Goal: Information Seeking & Learning: Learn about a topic

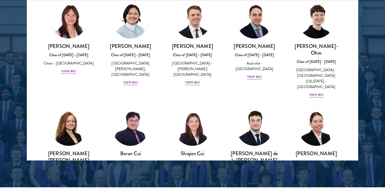
scroll to position [576, 0]
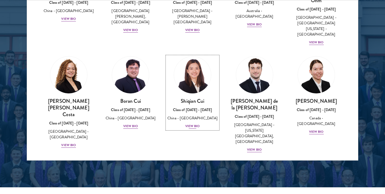
click at [193, 98] on div "[PERSON_NAME] Class of [DATE] - [DATE] [GEOGRAPHIC_DATA] - [GEOGRAPHIC_DATA] Vi…" at bounding box center [192, 114] width 51 height 32
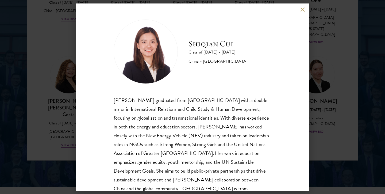
click at [304, 10] on button at bounding box center [302, 9] width 5 height 5
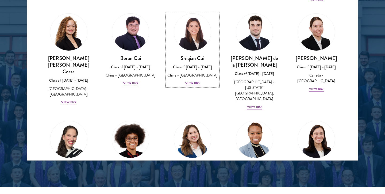
scroll to position [657, 0]
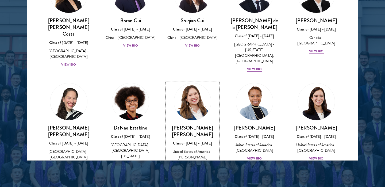
click at [194, 168] on div "View Bio" at bounding box center [192, 170] width 15 height 5
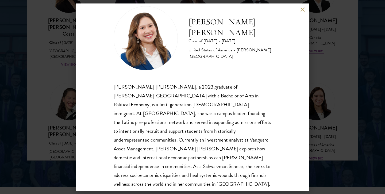
scroll to position [18, 0]
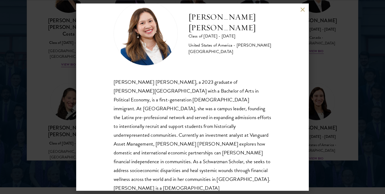
click at [301, 8] on button at bounding box center [302, 9] width 5 height 5
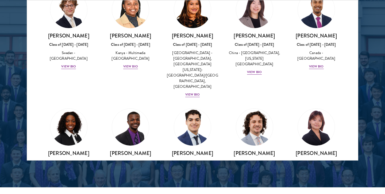
scroll to position [869, 0]
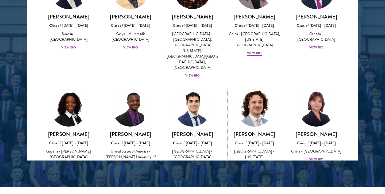
click at [260, 168] on div "View Bio" at bounding box center [254, 170] width 15 height 5
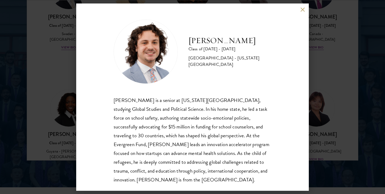
click at [301, 10] on button at bounding box center [302, 9] width 5 height 5
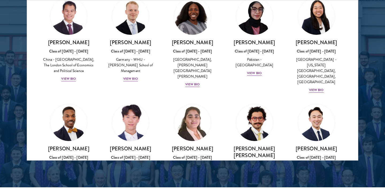
scroll to position [1057, 0]
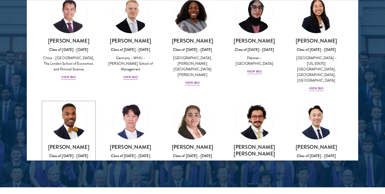
click at [73, 192] on div "View Bio" at bounding box center [68, 194] width 15 height 5
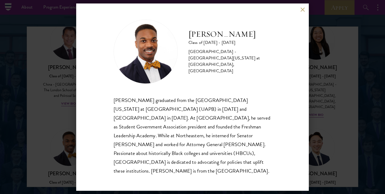
scroll to position [680, 0]
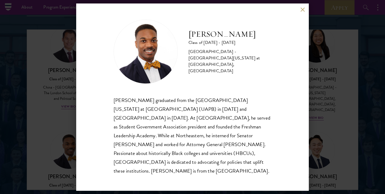
click at [60, 125] on div "[PERSON_NAME] Class of [DATE] - [DATE] [GEOGRAPHIC_DATA] - [GEOGRAPHIC_DATA][US…" at bounding box center [192, 97] width 385 height 194
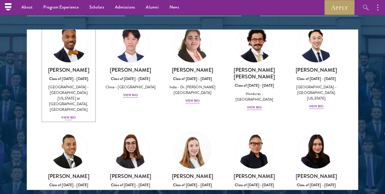
scroll to position [1188, 0]
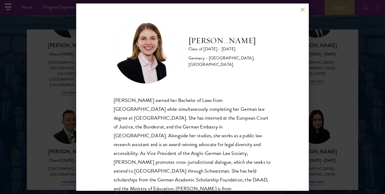
scroll to position [9, 0]
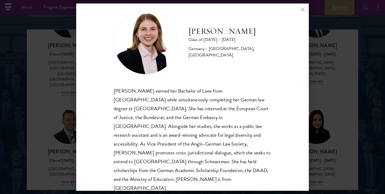
click at [56, 109] on div "[PERSON_NAME] Class of [DATE] - [DATE] [GEOGRAPHIC_DATA] - [GEOGRAPHIC_DATA], […" at bounding box center [192, 97] width 385 height 194
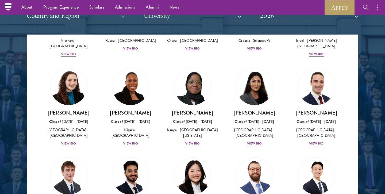
scroll to position [2119, 0]
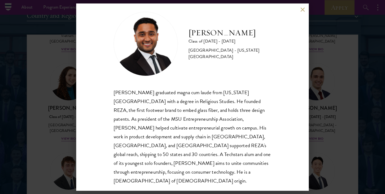
scroll to position [8, 0]
click at [331, 34] on div "[PERSON_NAME] Class of [DATE] - [DATE] [GEOGRAPHIC_DATA] - [US_STATE][GEOGRAPHI…" at bounding box center [192, 97] width 385 height 194
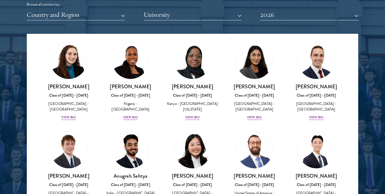
scroll to position [2147, 0]
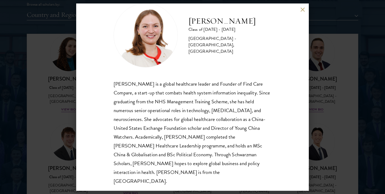
scroll to position [18, 0]
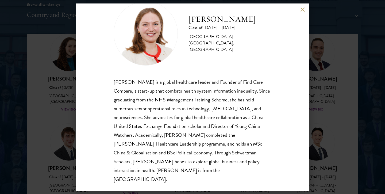
click at [49, 105] on div "[PERSON_NAME] Class of [DATE] - [DATE] [GEOGRAPHIC_DATA] - [GEOGRAPHIC_DATA], […" at bounding box center [192, 97] width 385 height 194
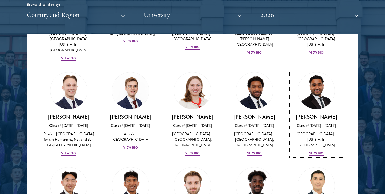
scroll to position [2324, 0]
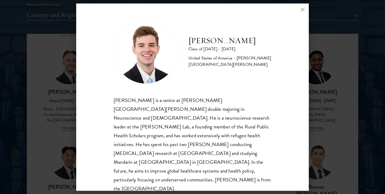
scroll to position [1, 0]
click at [56, 125] on div "[PERSON_NAME] Class of [DATE] - [DATE] [GEOGRAPHIC_DATA] - [PERSON_NAME][GEOGRA…" at bounding box center [192, 97] width 385 height 194
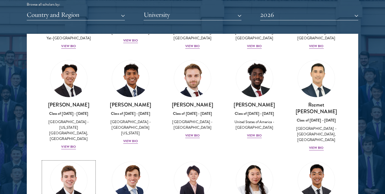
scroll to position [2448, 0]
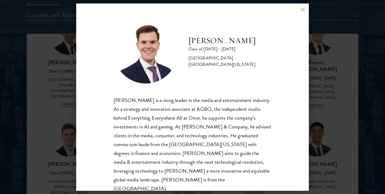
scroll to position [1, 0]
click at [307, 104] on div "[PERSON_NAME] Class of [DATE] - [DATE] [GEOGRAPHIC_DATA] - [GEOGRAPHIC_DATA][US…" at bounding box center [192, 96] width 232 height 187
click at [303, 9] on button at bounding box center [302, 9] width 5 height 5
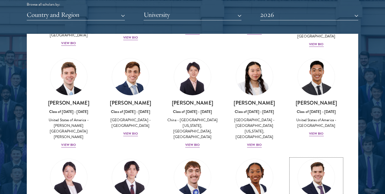
scroll to position [2556, 0]
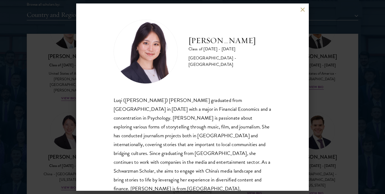
click at [45, 110] on div "[PERSON_NAME] Class of [DATE] - [DATE] [GEOGRAPHIC_DATA] - [GEOGRAPHIC_DATA] Lu…" at bounding box center [192, 97] width 385 height 194
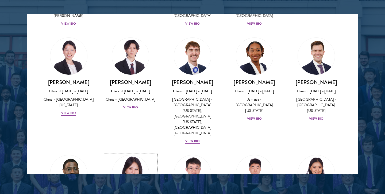
scroll to position [702, 0]
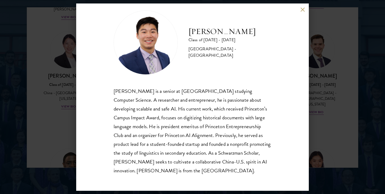
scroll to position [9, 0]
click at [64, 123] on div "[PERSON_NAME] Class of [DATE] - [DATE] [GEOGRAPHIC_DATA] - [GEOGRAPHIC_DATA] [P…" at bounding box center [192, 97] width 385 height 194
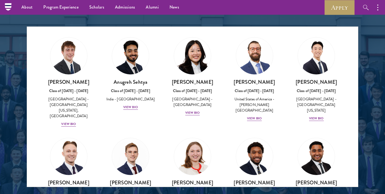
scroll to position [681, 0]
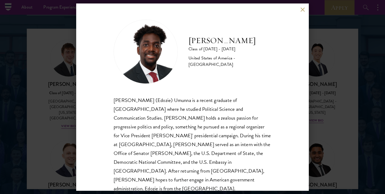
scroll to position [1, 0]
click at [45, 85] on div "[PERSON_NAME] Class of [DATE] - [DATE] [GEOGRAPHIC_DATA] - [GEOGRAPHIC_DATA] [P…" at bounding box center [192, 97] width 385 height 194
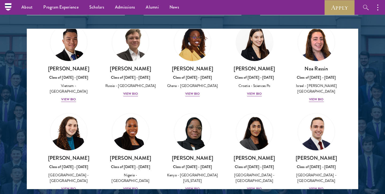
scroll to position [2063, 0]
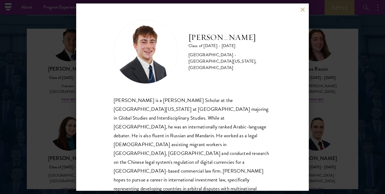
scroll to position [1, 0]
click at [53, 105] on div "[PERSON_NAME] Class of [DATE] - [DATE] [GEOGRAPHIC_DATA] - [GEOGRAPHIC_DATA][US…" at bounding box center [192, 97] width 385 height 194
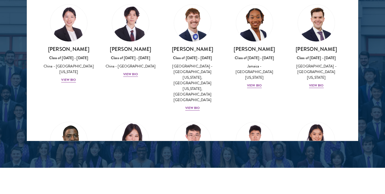
scroll to position [750, 0]
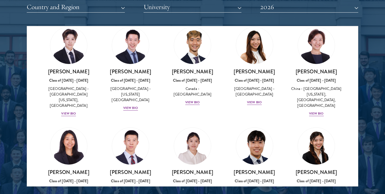
scroll to position [1452, 0]
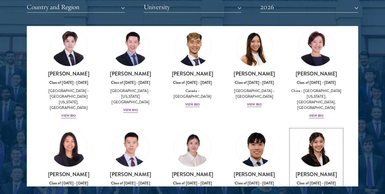
click at [318, 171] on div "[PERSON_NAME] Class of [DATE] - [DATE] [GEOGRAPHIC_DATA] - [GEOGRAPHIC_DATA] Vi…" at bounding box center [315, 189] width 51 height 37
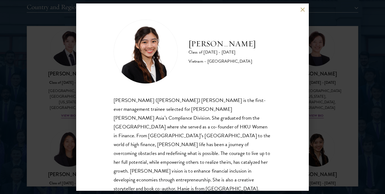
scroll to position [1, 0]
click at [300, 7] on button at bounding box center [302, 9] width 5 height 5
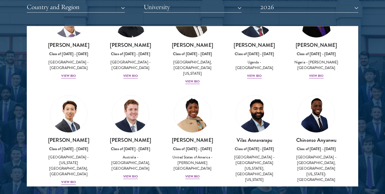
scroll to position [57, 0]
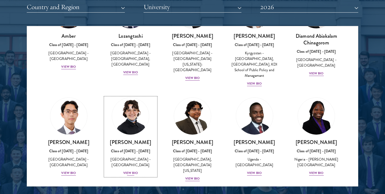
click at [131, 148] on div "Class of [DATE] - [DATE]" at bounding box center [130, 151] width 51 height 6
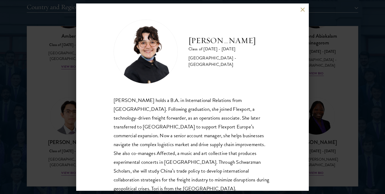
click at [302, 10] on button at bounding box center [302, 9] width 5 height 5
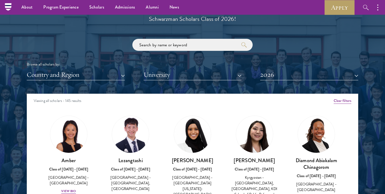
scroll to position [614, 0]
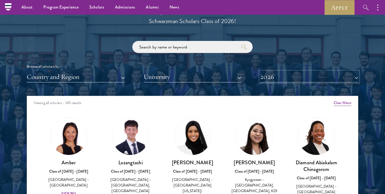
click at [310, 77] on button "2026" at bounding box center [309, 76] width 98 height 11
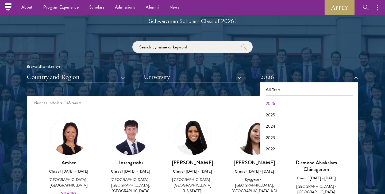
click at [292, 46] on div "Browse all scholars by: Country and Region All Countries and Regions [GEOGRAPHI…" at bounding box center [192, 61] width 331 height 41
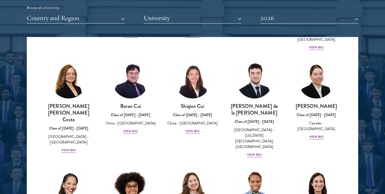
scroll to position [581, 0]
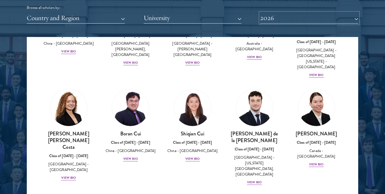
click at [281, 21] on button "2026" at bounding box center [309, 18] width 98 height 11
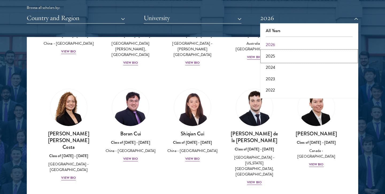
click at [280, 53] on button "2025" at bounding box center [309, 56] width 95 height 11
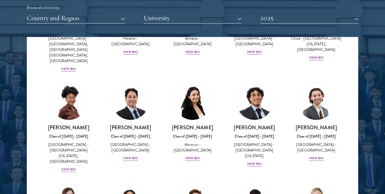
scroll to position [187, 0]
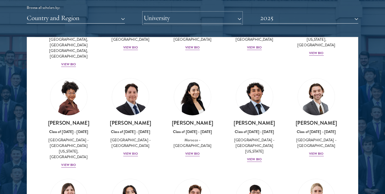
click at [183, 20] on button "University" at bounding box center [193, 18] width 98 height 11
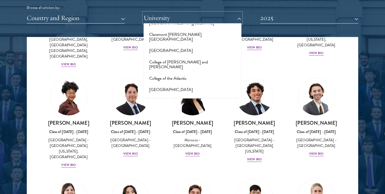
scroll to position [765, 0]
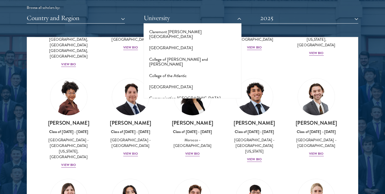
click at [172, 126] on button "[GEOGRAPHIC_DATA]" at bounding box center [192, 131] width 95 height 11
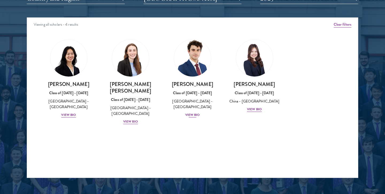
scroll to position [695, 0]
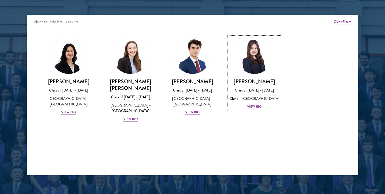
click at [257, 106] on div "View Bio" at bounding box center [254, 106] width 15 height 5
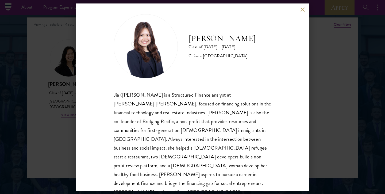
scroll to position [9, 0]
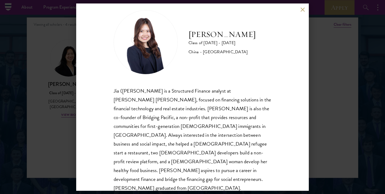
click at [302, 9] on button at bounding box center [302, 9] width 5 height 5
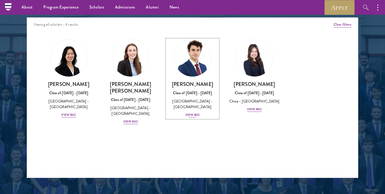
click at [190, 115] on div "View Bio" at bounding box center [192, 114] width 15 height 5
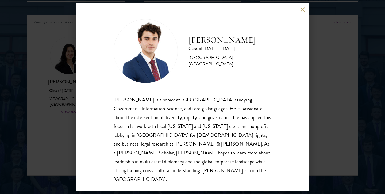
scroll to position [695, 0]
click at [67, 120] on div "[PERSON_NAME] Class of [DATE] - [DATE] [GEOGRAPHIC_DATA] - [GEOGRAPHIC_DATA] [P…" at bounding box center [192, 97] width 385 height 194
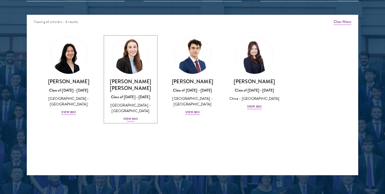
click at [129, 116] on div "View Bio" at bounding box center [130, 118] width 15 height 5
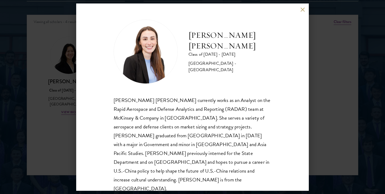
click at [62, 120] on div "[PERSON_NAME] [PERSON_NAME] Class of [DATE] - [DATE] [GEOGRAPHIC_DATA] - [GEOGR…" at bounding box center [192, 97] width 385 height 194
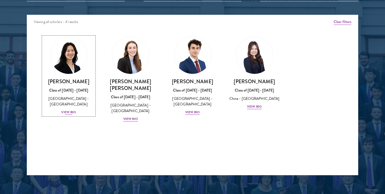
click at [70, 110] on div "View Bio" at bounding box center [68, 112] width 15 height 5
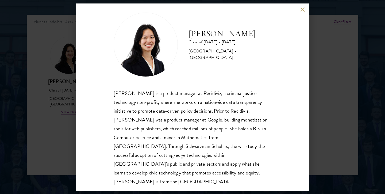
scroll to position [9, 0]
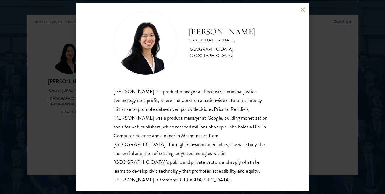
click at [46, 116] on div "[PERSON_NAME] Class of [DATE] - [DATE] [GEOGRAPHIC_DATA] - [GEOGRAPHIC_DATA] [P…" at bounding box center [192, 97] width 385 height 194
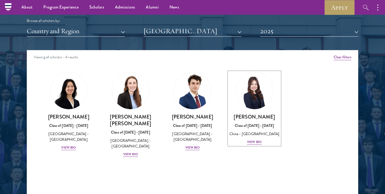
scroll to position [622, 0]
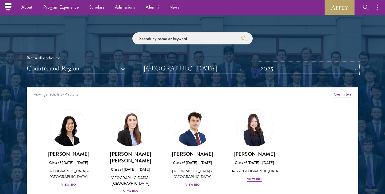
click at [269, 67] on button "2025" at bounding box center [309, 68] width 98 height 11
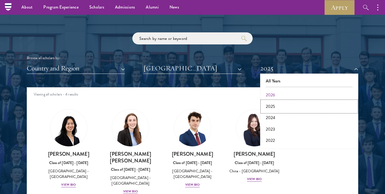
drag, startPoint x: 278, startPoint y: 102, endPoint x: 281, endPoint y: 94, distance: 9.3
click at [281, 94] on div "All Years 2026 2025 2024 2023 2022 2021 2020 2019 2018 2017" at bounding box center [309, 111] width 98 height 75
click at [281, 94] on button "2026" at bounding box center [309, 94] width 95 height 11
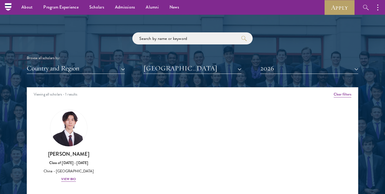
scroll to position [671, 0]
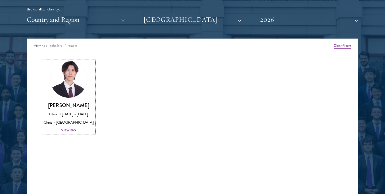
click at [66, 128] on div "View Bio" at bounding box center [68, 130] width 15 height 5
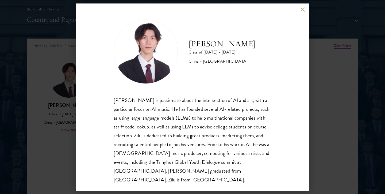
scroll to position [1, 0]
click at [52, 136] on div "[PERSON_NAME] Class of [DATE] - [DATE] [GEOGRAPHIC_DATA] - [GEOGRAPHIC_DATA] [P…" at bounding box center [192, 97] width 385 height 194
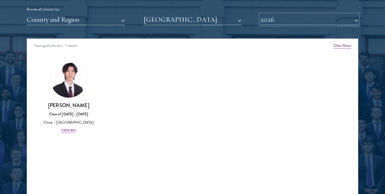
click at [274, 22] on button "2026" at bounding box center [309, 19] width 98 height 11
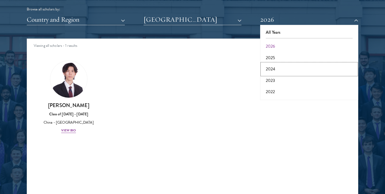
click at [274, 66] on button "2024" at bounding box center [309, 68] width 95 height 11
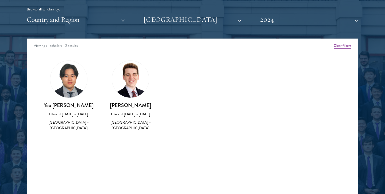
click at [136, 124] on div "[GEOGRAPHIC_DATA] - [GEOGRAPHIC_DATA]" at bounding box center [130, 124] width 51 height 11
click at [130, 89] on img at bounding box center [130, 79] width 37 height 37
click at [130, 99] on div "[PERSON_NAME] Class of [DATE] - [DATE] [GEOGRAPHIC_DATA] - [GEOGRAPHIC_DATA]" at bounding box center [130, 95] width 51 height 71
click at [130, 108] on h3 "[PERSON_NAME]" at bounding box center [130, 105] width 51 height 7
click at [67, 106] on h3 "You [PERSON_NAME]" at bounding box center [68, 105] width 51 height 7
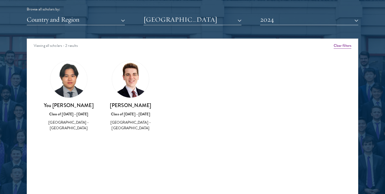
click at [70, 80] on img at bounding box center [68, 79] width 37 height 37
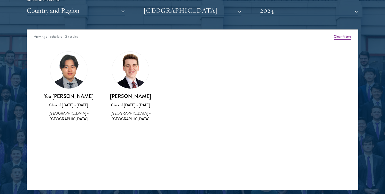
scroll to position [686, 0]
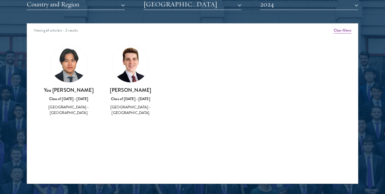
click at [123, 100] on div "Class of [DATE] - [DATE]" at bounding box center [130, 99] width 51 height 6
click at [129, 117] on div "[PERSON_NAME] Class of [DATE] - [DATE] [GEOGRAPHIC_DATA] - [GEOGRAPHIC_DATA]" at bounding box center [131, 81] width 62 height 82
click at [132, 74] on img at bounding box center [130, 63] width 37 height 37
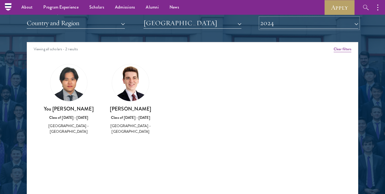
click at [269, 25] on button "2024" at bounding box center [309, 23] width 98 height 11
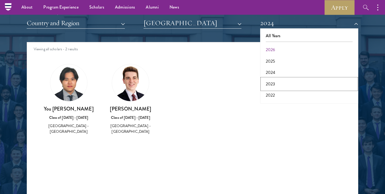
click at [271, 80] on button "2023" at bounding box center [309, 83] width 95 height 11
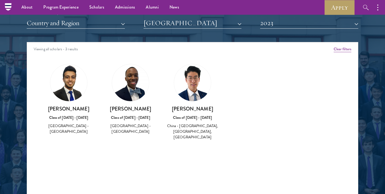
click at [192, 96] on img at bounding box center [192, 82] width 37 height 37
click at [195, 120] on div "Class of [DATE] - [DATE]" at bounding box center [192, 118] width 51 height 6
click at [196, 134] on div "China - [GEOGRAPHIC_DATA], [GEOGRAPHIC_DATA], [GEOGRAPHIC_DATA]" at bounding box center [192, 131] width 51 height 17
click at [315, 18] on button "2023" at bounding box center [309, 23] width 98 height 11
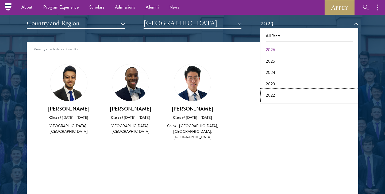
click at [286, 92] on button "2022" at bounding box center [309, 95] width 95 height 11
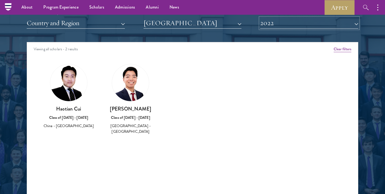
click at [276, 24] on button "2022" at bounding box center [309, 23] width 98 height 11
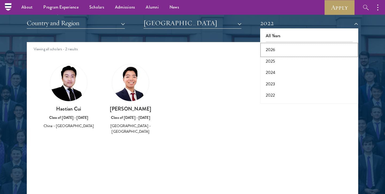
click at [273, 50] on button "2026" at bounding box center [309, 49] width 95 height 11
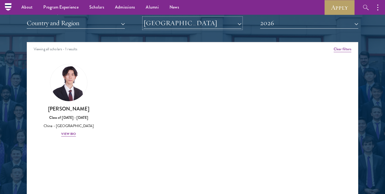
click at [172, 21] on button "[GEOGRAPHIC_DATA]" at bounding box center [193, 23] width 98 height 11
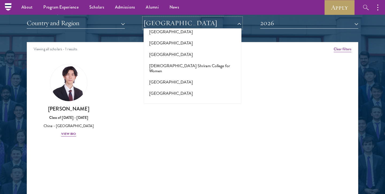
scroll to position [1753, 0]
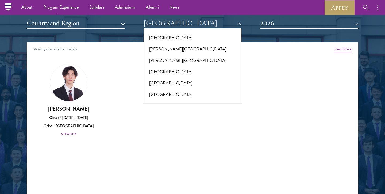
click at [178, 166] on button "London School of Economics and Political Science" at bounding box center [192, 171] width 95 height 11
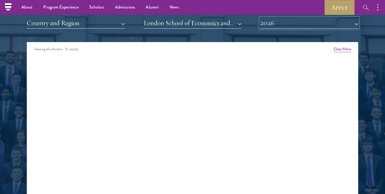
click at [296, 25] on button "2026" at bounding box center [309, 23] width 98 height 11
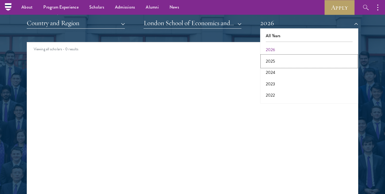
click at [274, 64] on button "2025" at bounding box center [309, 61] width 95 height 11
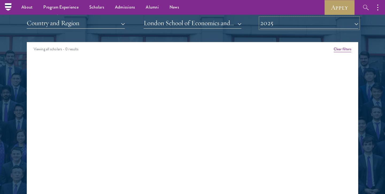
click at [282, 26] on button "2025" at bounding box center [309, 23] width 98 height 11
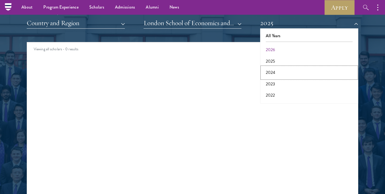
click at [277, 71] on button "2024" at bounding box center [309, 72] width 95 height 11
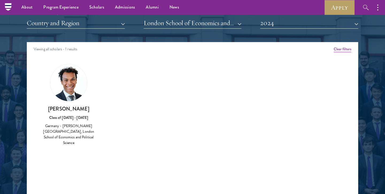
click at [65, 107] on h3 "[PERSON_NAME]" at bounding box center [68, 108] width 51 height 7
click at [280, 26] on button "2024" at bounding box center [309, 23] width 98 height 11
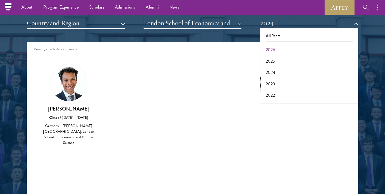
click at [278, 79] on button "2023" at bounding box center [309, 83] width 95 height 11
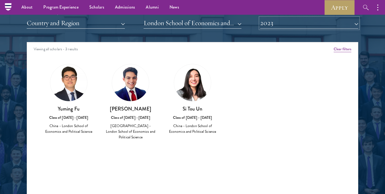
click at [273, 23] on button "2023" at bounding box center [309, 23] width 98 height 11
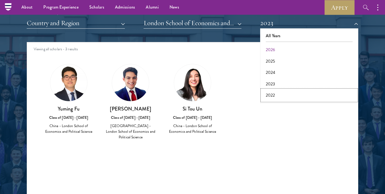
click at [273, 94] on button "2022" at bounding box center [309, 95] width 95 height 11
